Goal: Navigation & Orientation: Find specific page/section

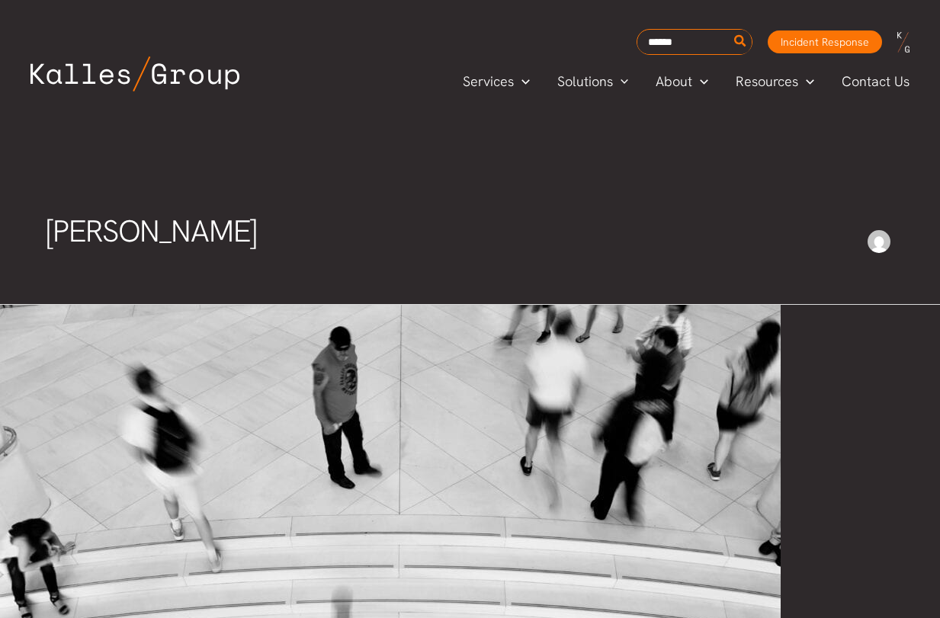
click at [174, 59] on img at bounding box center [134, 73] width 209 height 35
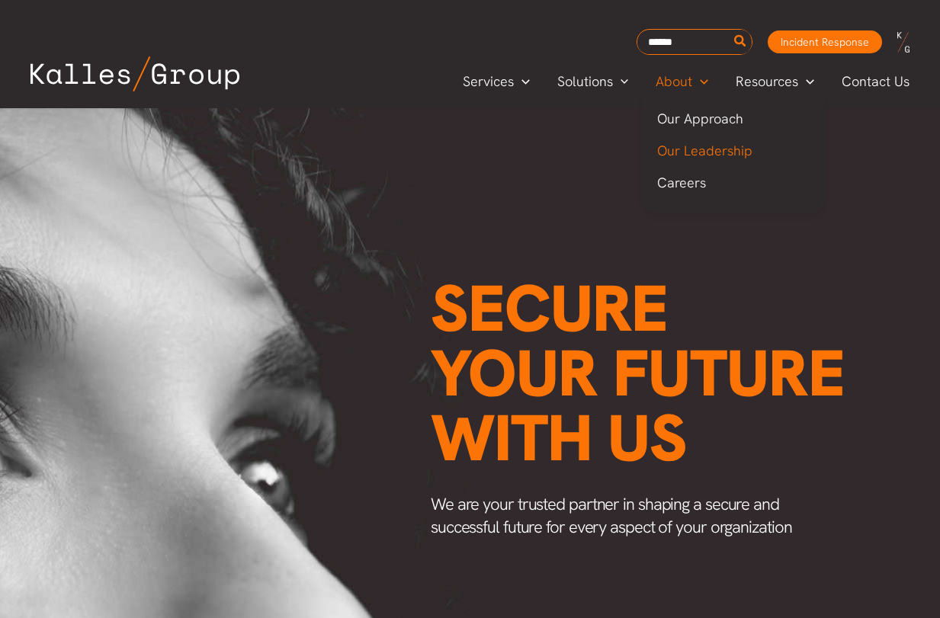
click at [690, 152] on span "Our Leadership" at bounding box center [704, 151] width 95 height 18
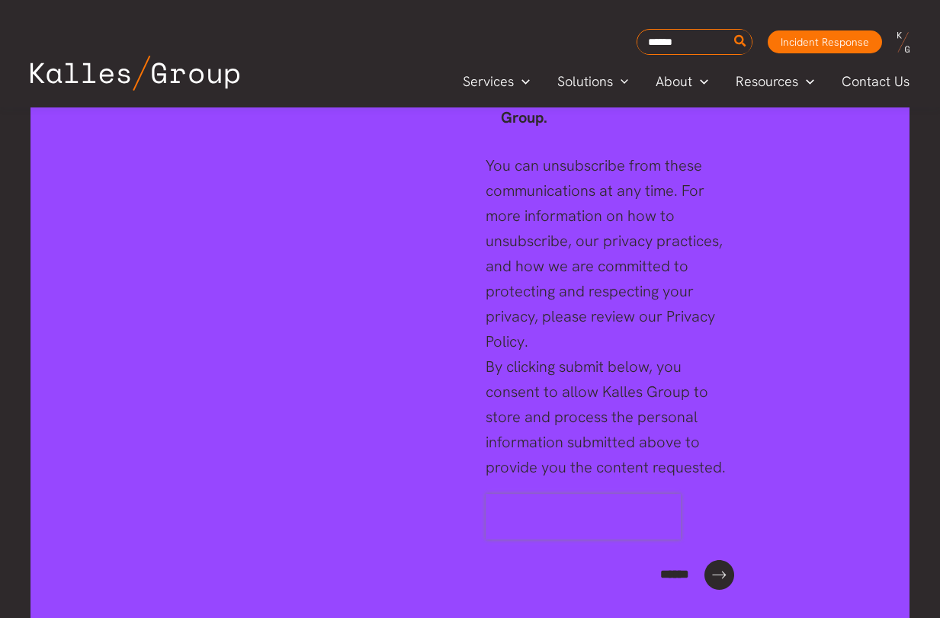
scroll to position [6457, 0]
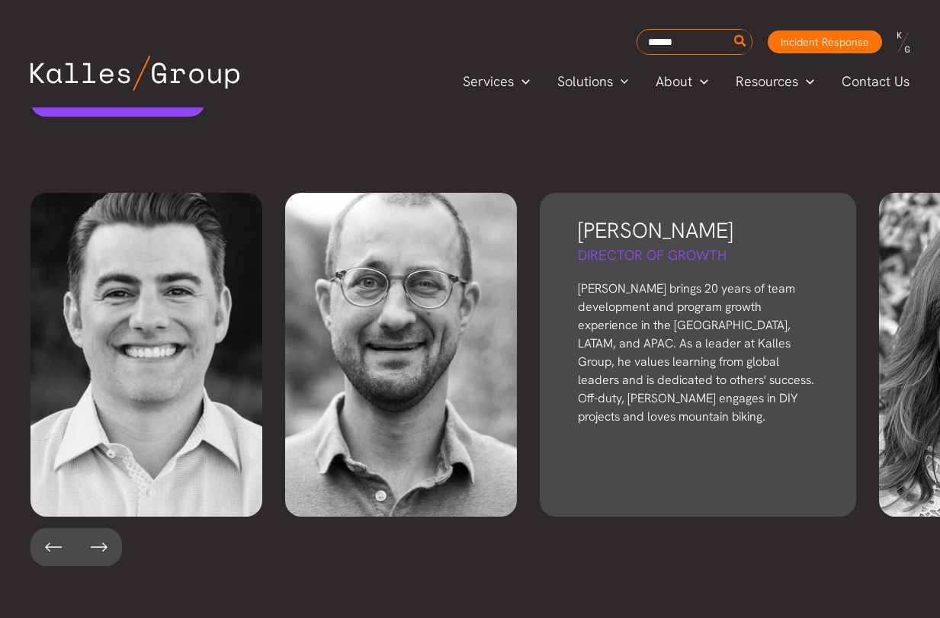
scroll to position [3476, 0]
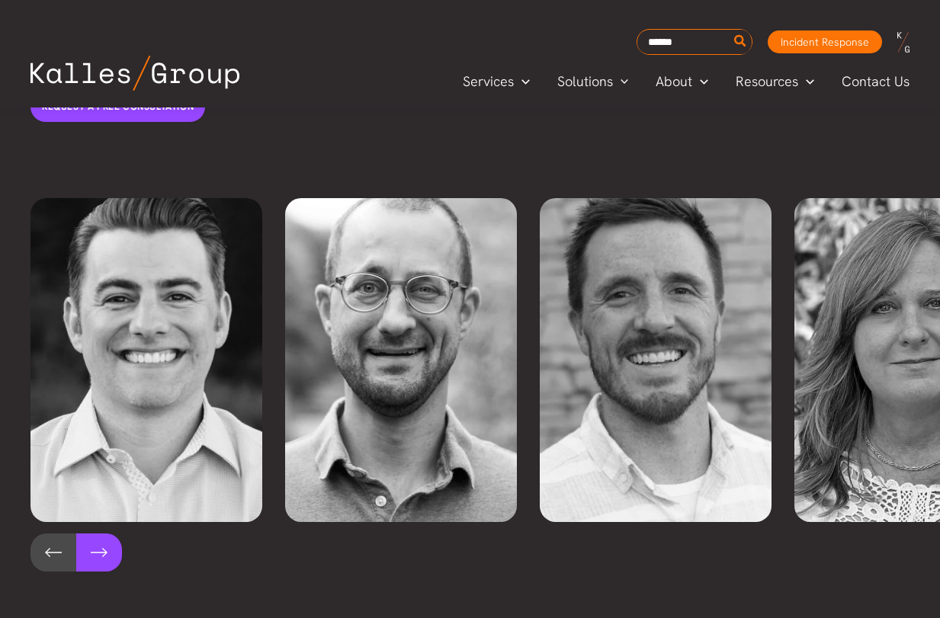
click at [107, 534] on button at bounding box center [99, 553] width 46 height 38
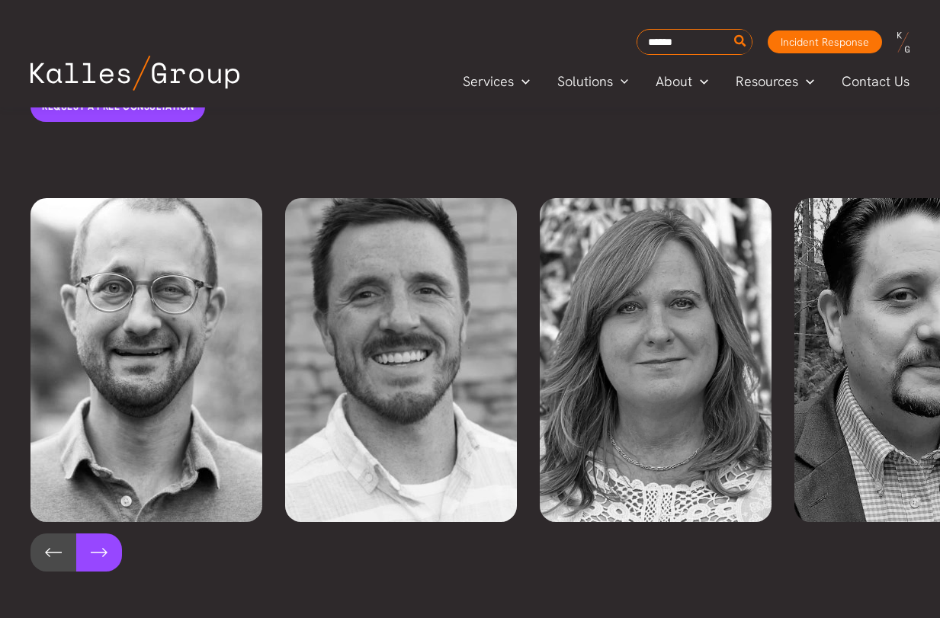
click at [107, 534] on button at bounding box center [99, 553] width 46 height 38
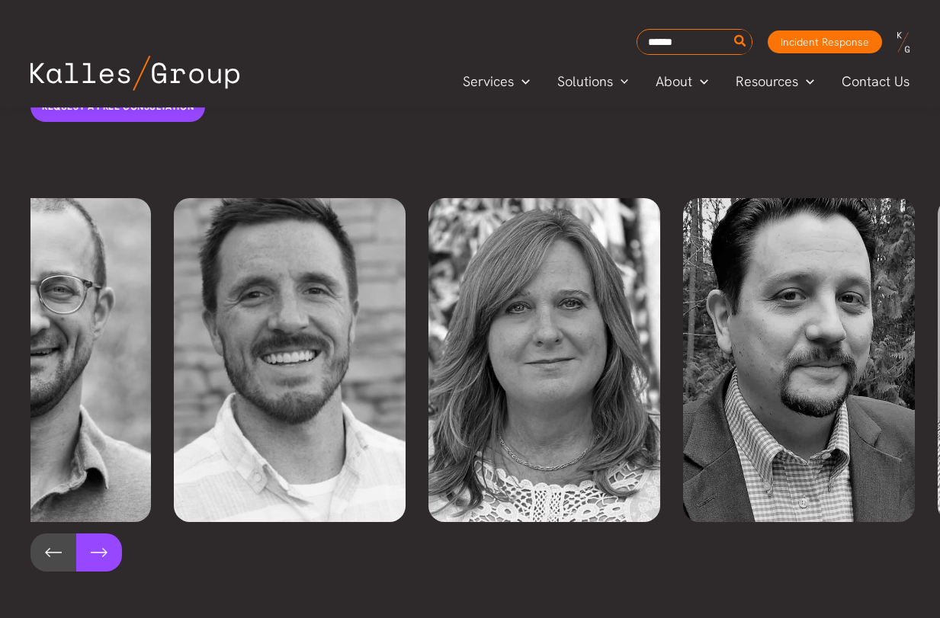
scroll to position [0, 509]
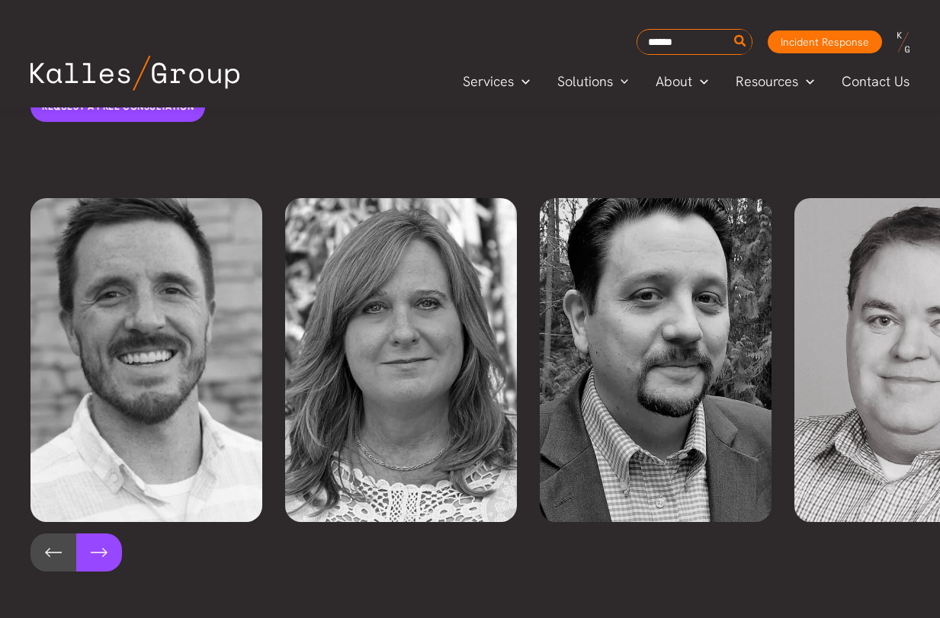
click at [91, 534] on button at bounding box center [99, 553] width 46 height 38
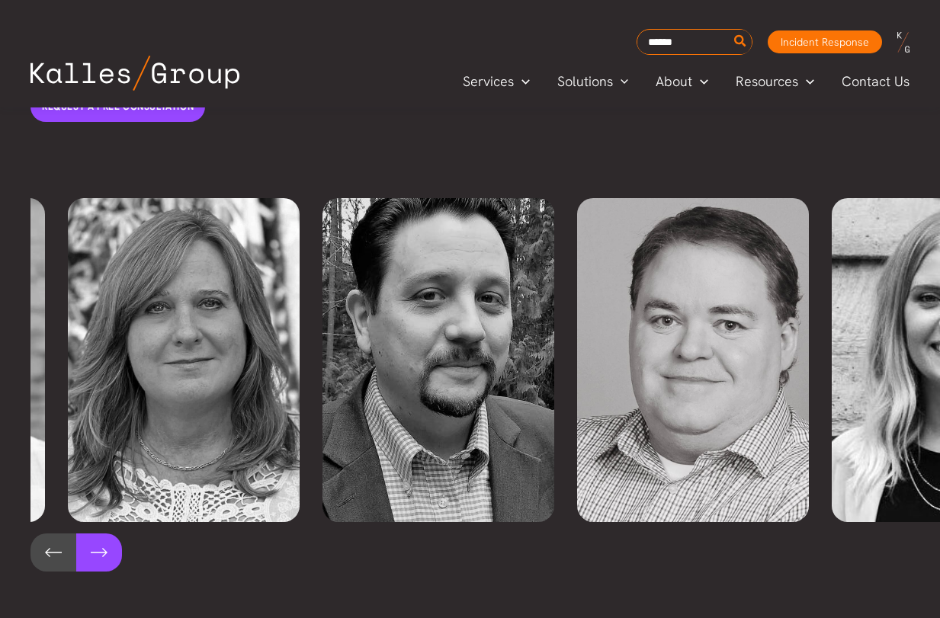
scroll to position [0, 764]
